Goal: Task Accomplishment & Management: Manage account settings

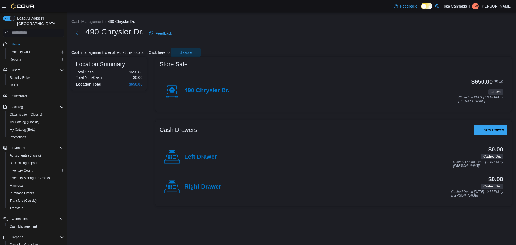
click at [197, 88] on h4 "490 Chrysler Dr." at bounding box center [206, 90] width 45 height 7
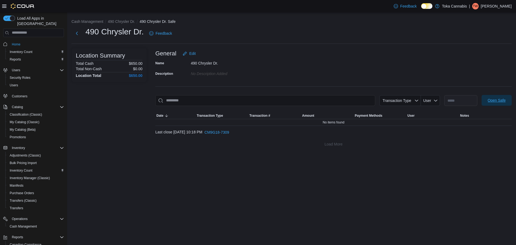
click at [501, 101] on span "Open Safe" at bounding box center [497, 100] width 18 height 5
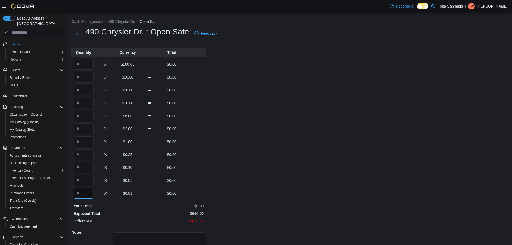
click at [87, 195] on input "Quantity" at bounding box center [84, 193] width 20 height 11
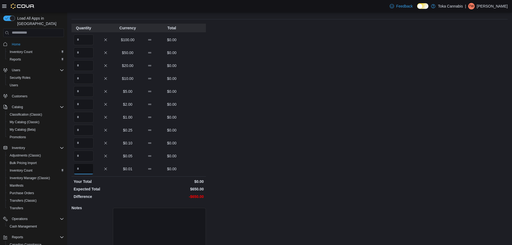
scroll to position [48, 0]
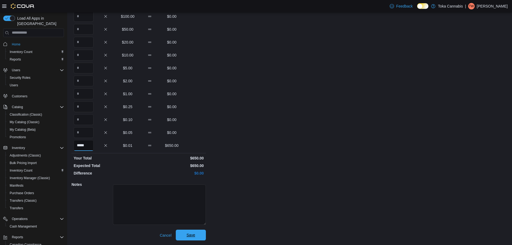
type input "*****"
click at [196, 237] on span "Save" at bounding box center [191, 235] width 24 height 11
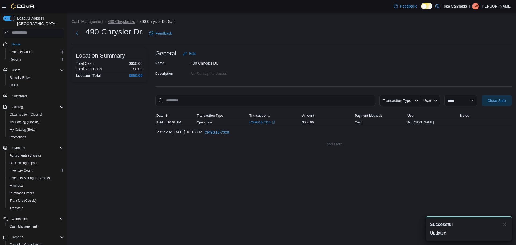
click at [117, 20] on button "490 Chrysler Dr." at bounding box center [121, 21] width 27 height 4
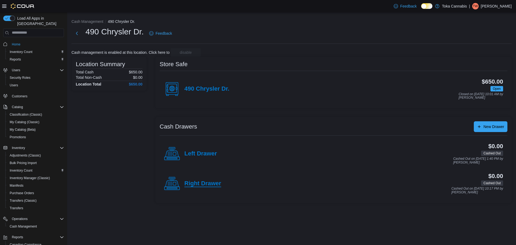
click at [190, 182] on h4 "Right Drawer" at bounding box center [202, 183] width 37 height 7
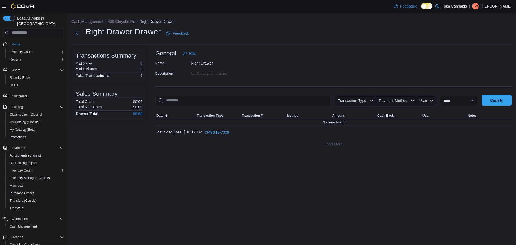
click at [498, 103] on span "Cash In" at bounding box center [497, 100] width 24 height 11
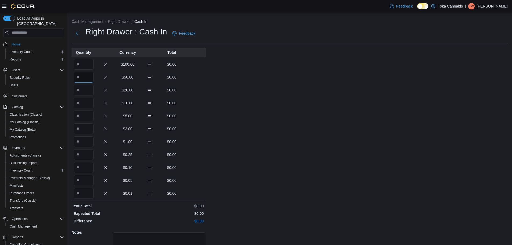
click at [81, 75] on input "Quantity" at bounding box center [84, 77] width 20 height 11
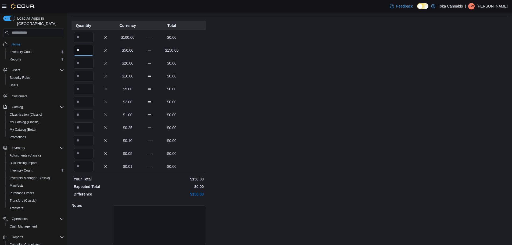
scroll to position [48, 0]
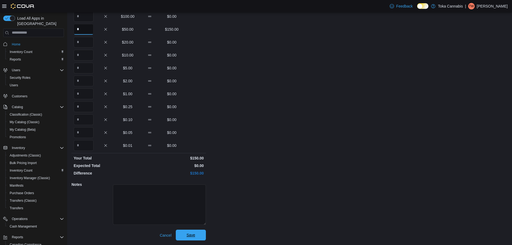
type input "*"
click at [201, 233] on span "Save" at bounding box center [191, 235] width 24 height 11
